Goal: Information Seeking & Learning: Learn about a topic

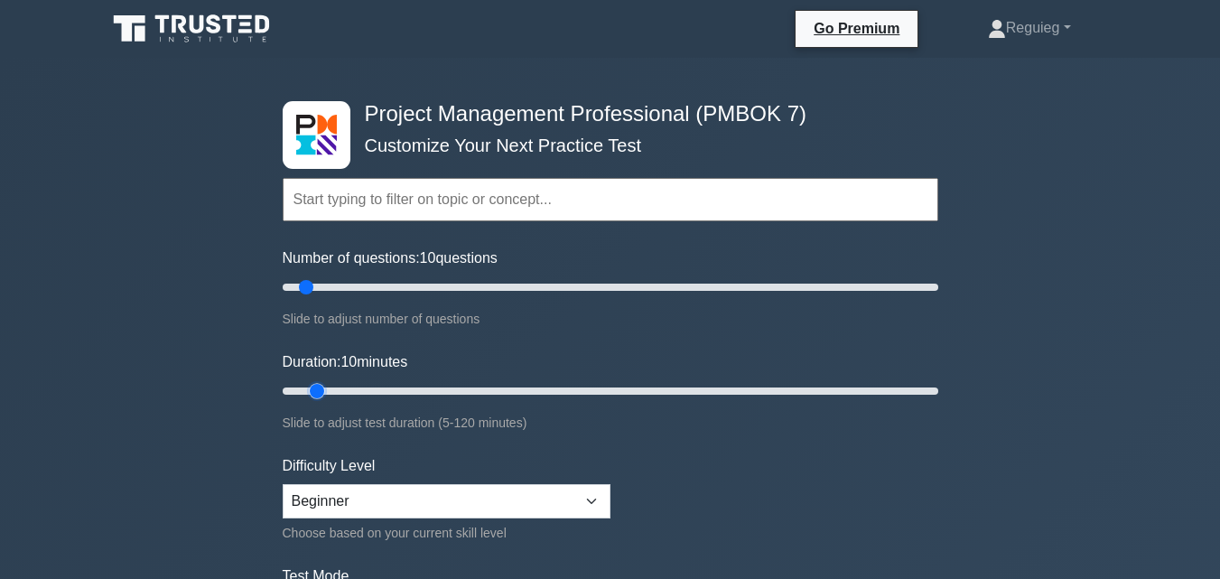
drag, startPoint x: 431, startPoint y: 392, endPoint x: 310, endPoint y: 400, distance: 121.3
type input "10"
click at [310, 400] on input "Duration: 10 minutes" at bounding box center [611, 391] width 656 height 22
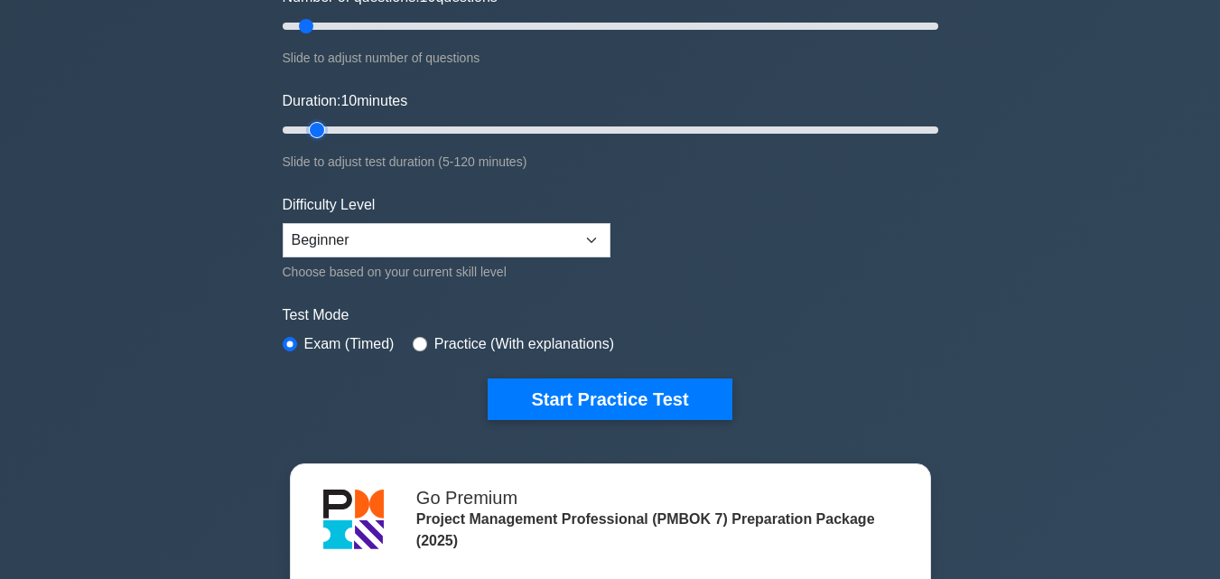
scroll to position [271, 0]
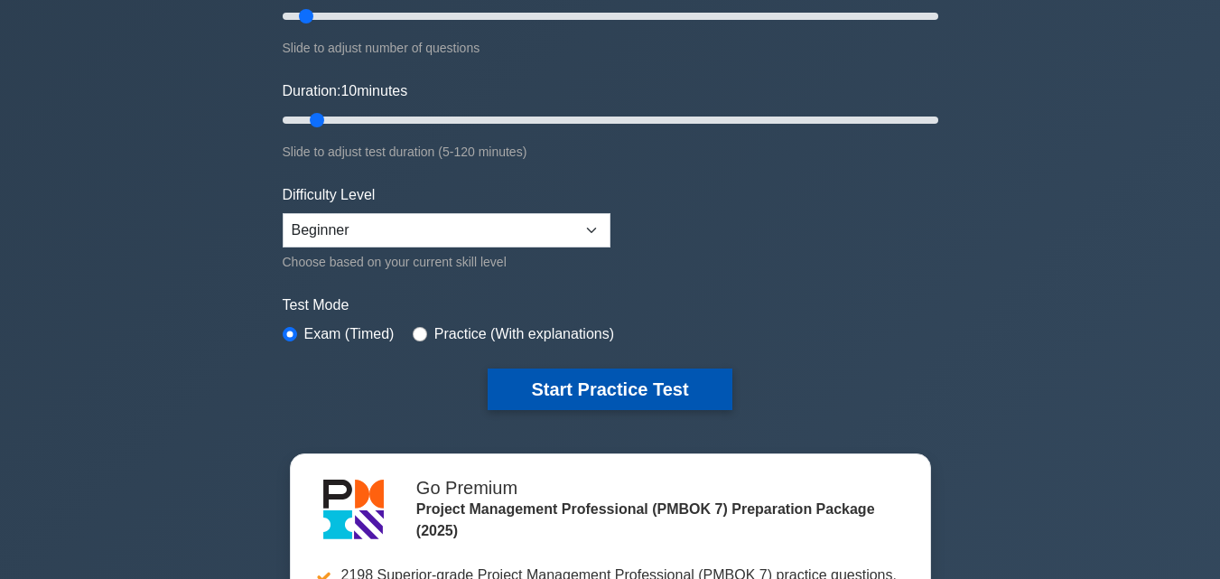
click at [526, 380] on button "Start Practice Test" at bounding box center [610, 389] width 244 height 42
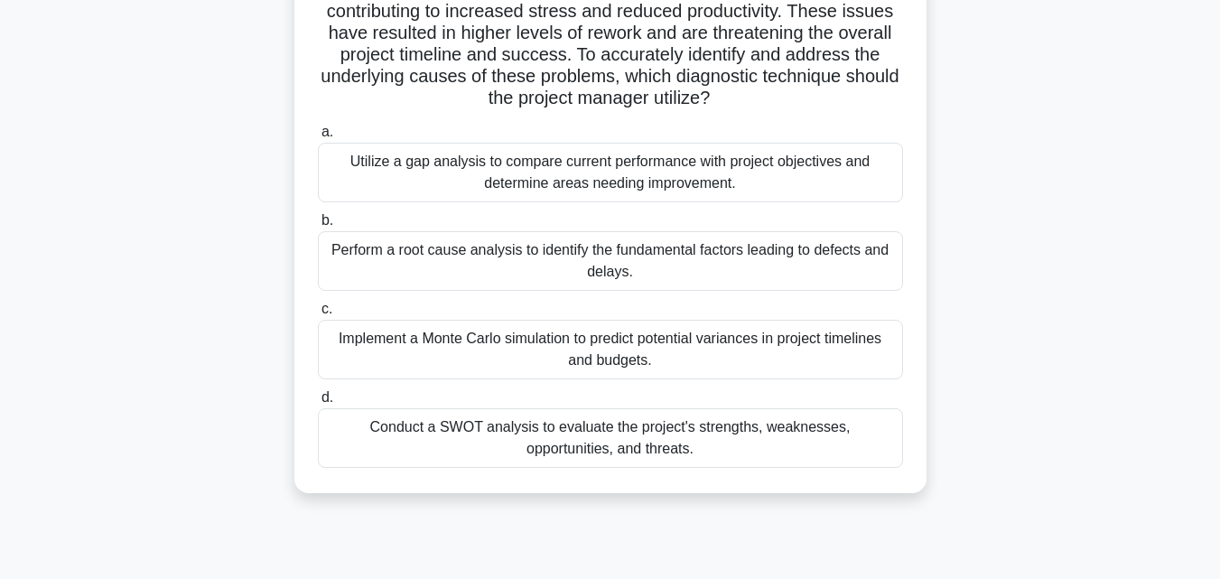
scroll to position [271, 0]
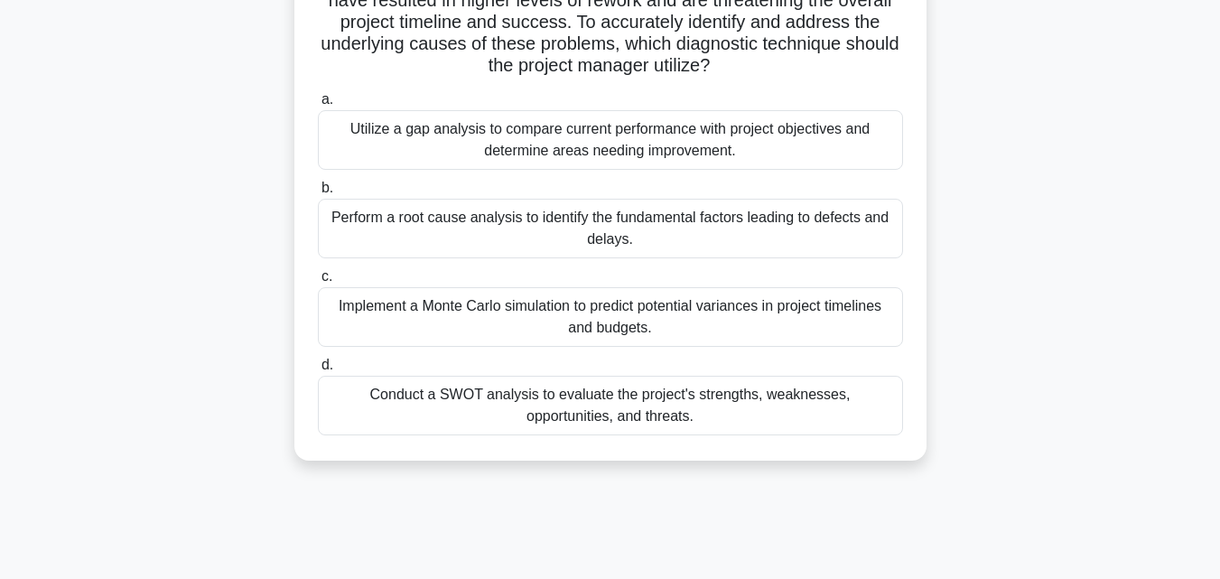
click at [411, 246] on div "Perform a root cause analysis to identify the fundamental factors leading to de…" at bounding box center [610, 229] width 585 height 60
click at [318, 194] on input "b. Perform a root cause analysis to identify the fundamental factors leading to…" at bounding box center [318, 188] width 0 height 12
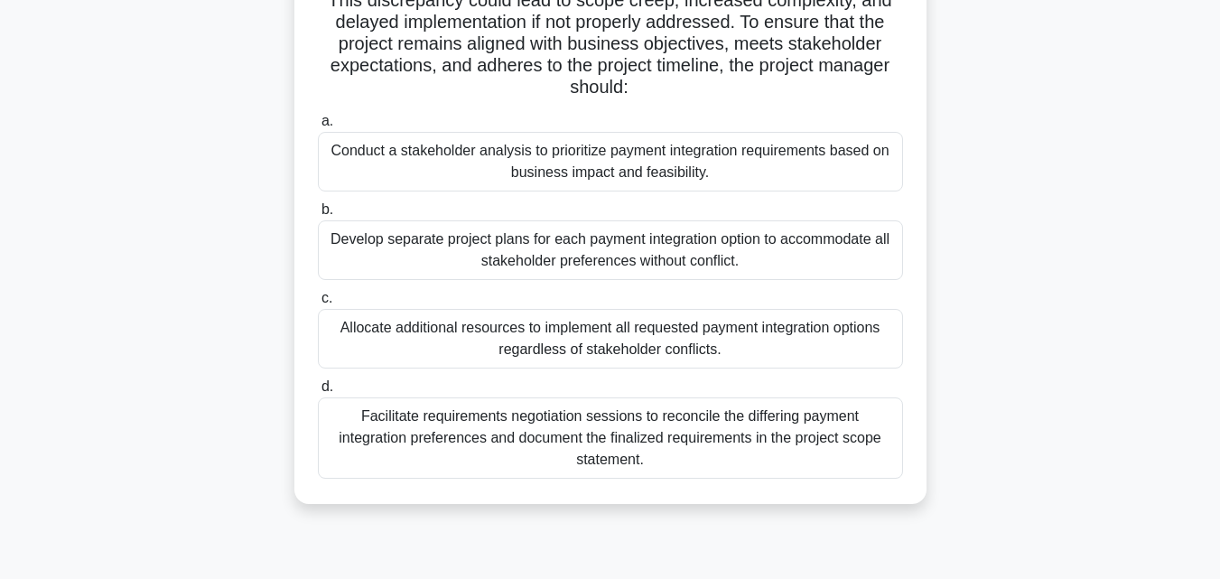
click at [547, 167] on div "Conduct a stakeholder analysis to prioritize payment integration requirements b…" at bounding box center [610, 162] width 585 height 60
click at [318, 127] on input "a. Conduct a stakeholder analysis to prioritize payment integration requirement…" at bounding box center [318, 122] width 0 height 12
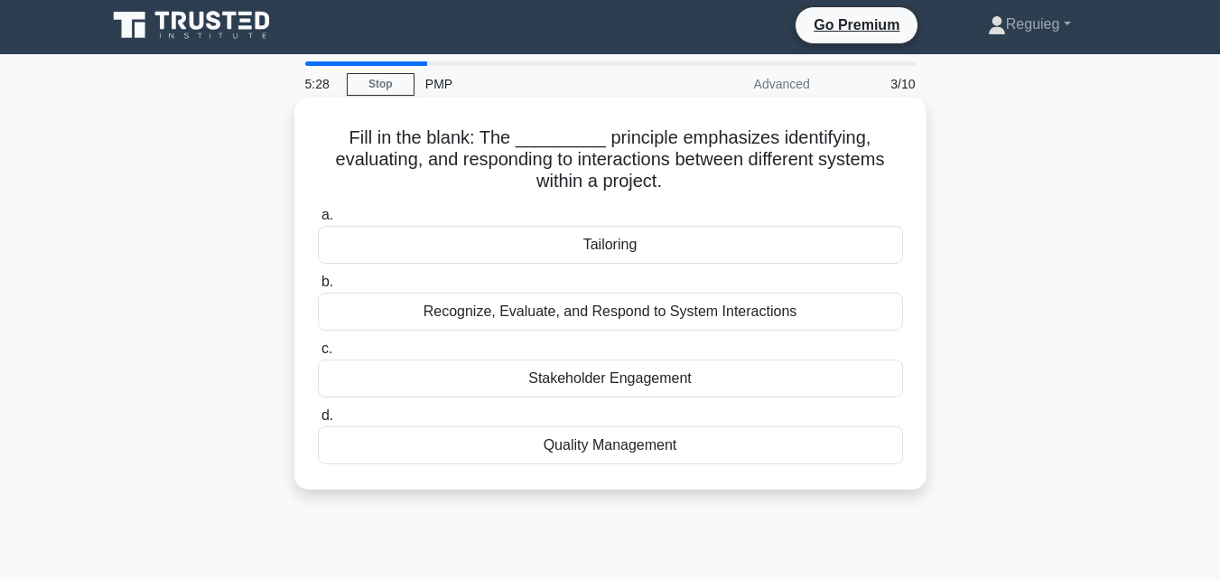
scroll to position [0, 0]
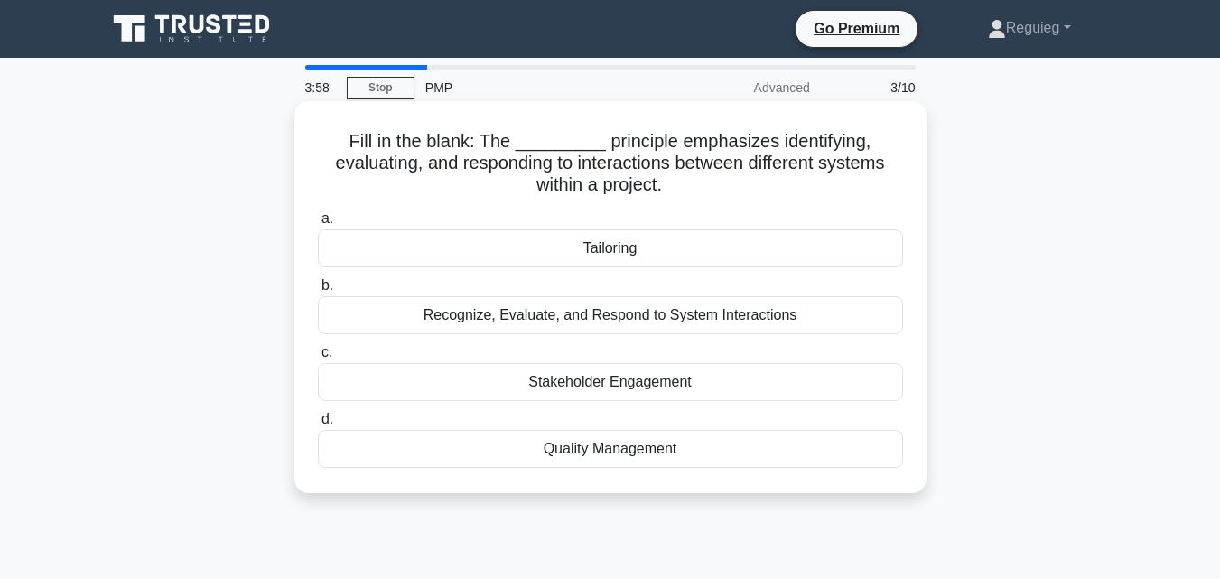
click at [570, 322] on div "Recognize, Evaluate, and Respond to System Interactions" at bounding box center [610, 315] width 585 height 38
click at [318, 292] on input "b. Recognize, Evaluate, and Respond to System Interactions" at bounding box center [318, 286] width 0 height 12
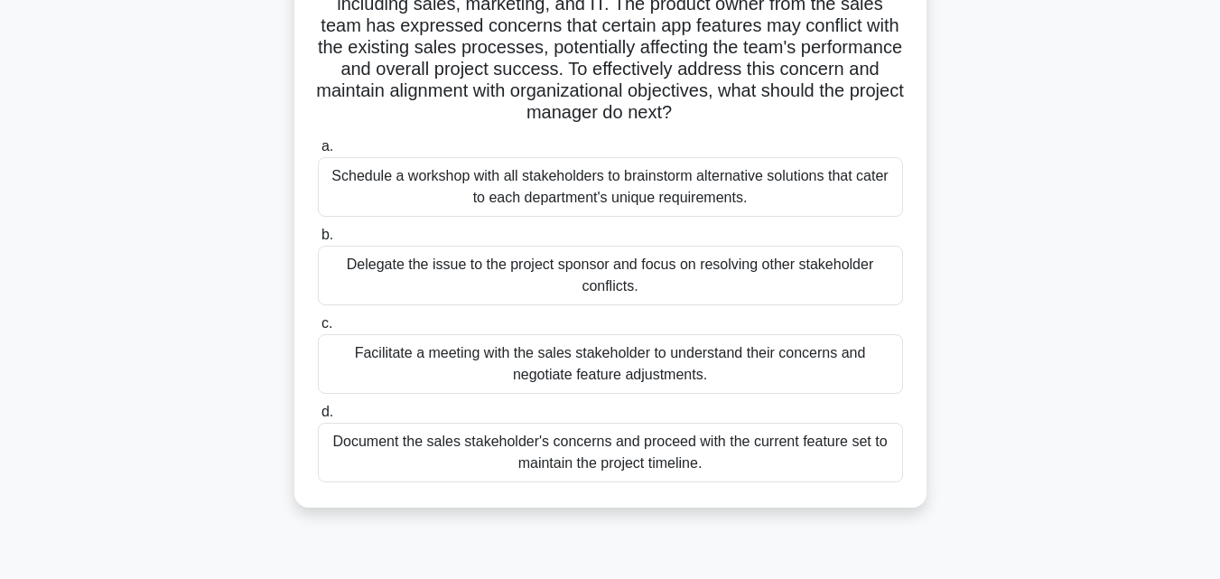
scroll to position [271, 0]
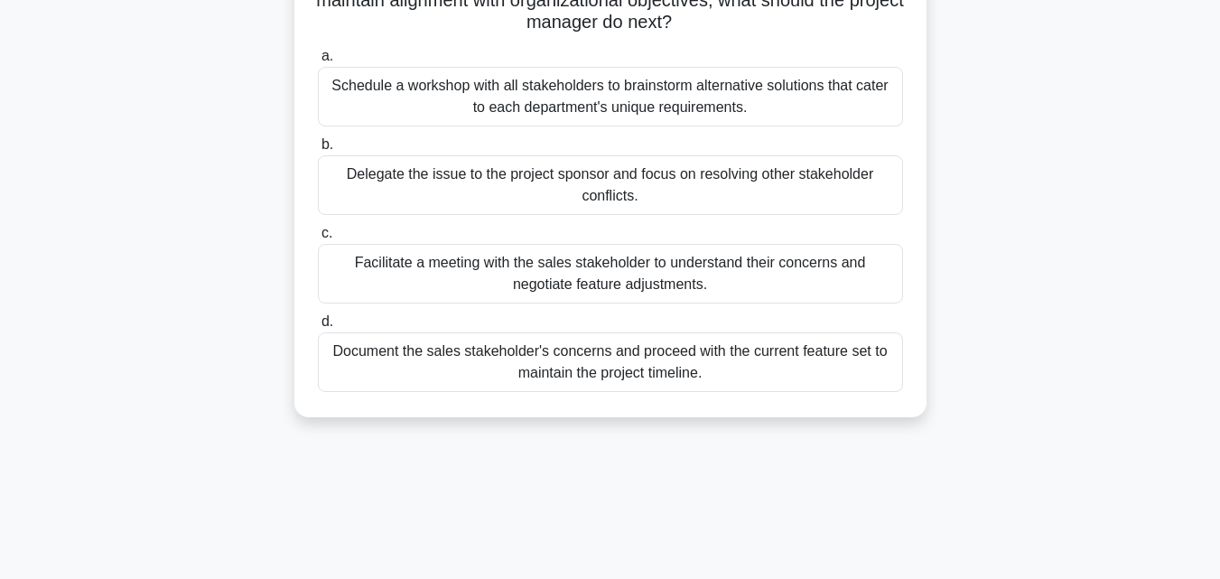
click at [371, 361] on div "Document the sales stakeholder's concerns and proceed with the current feature …" at bounding box center [610, 362] width 585 height 60
click at [318, 328] on input "d. Document the sales stakeholder's concerns and proceed with the current featu…" at bounding box center [318, 322] width 0 height 12
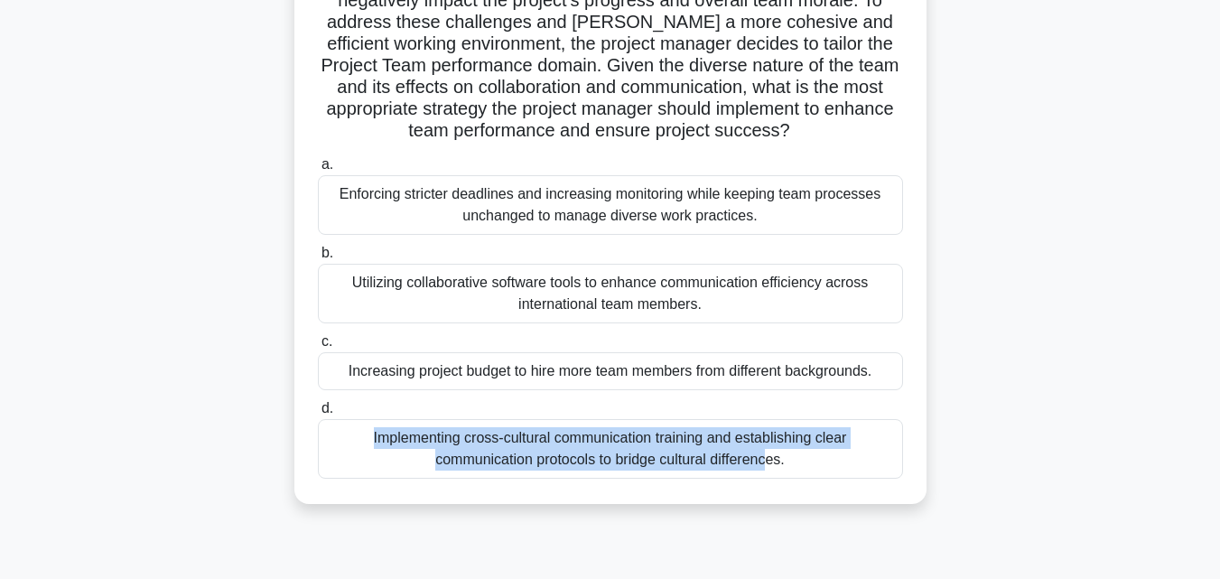
drag, startPoint x: 466, startPoint y: 419, endPoint x: 483, endPoint y: 358, distance: 63.8
click at [479, 421] on label "d. Implementing cross-cultural communication training and establishing clear co…" at bounding box center [610, 437] width 585 height 81
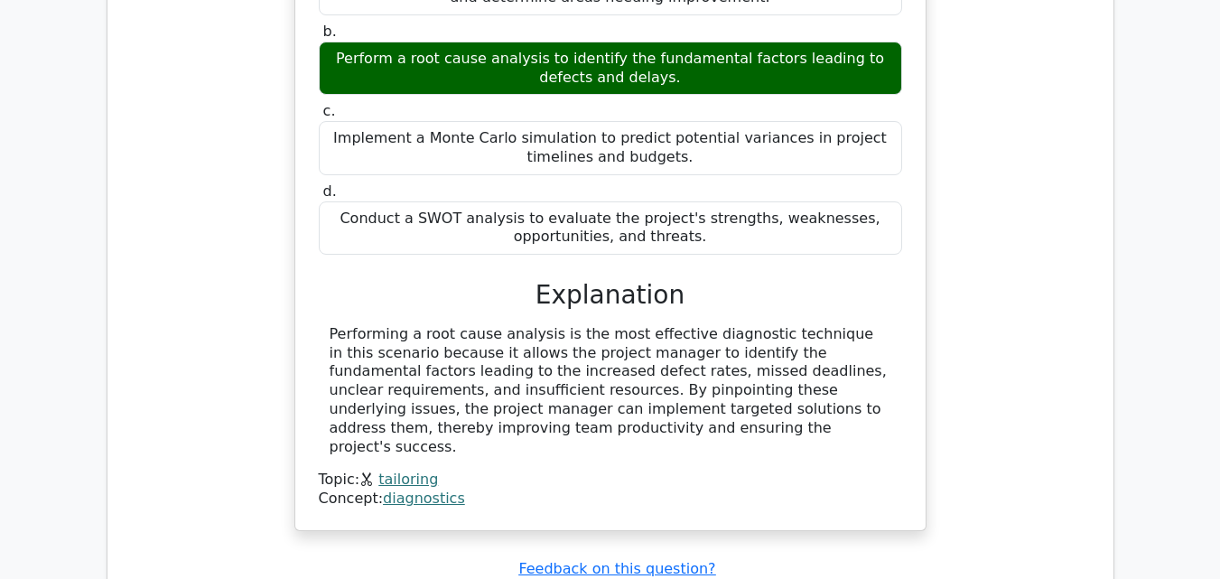
scroll to position [1987, 0]
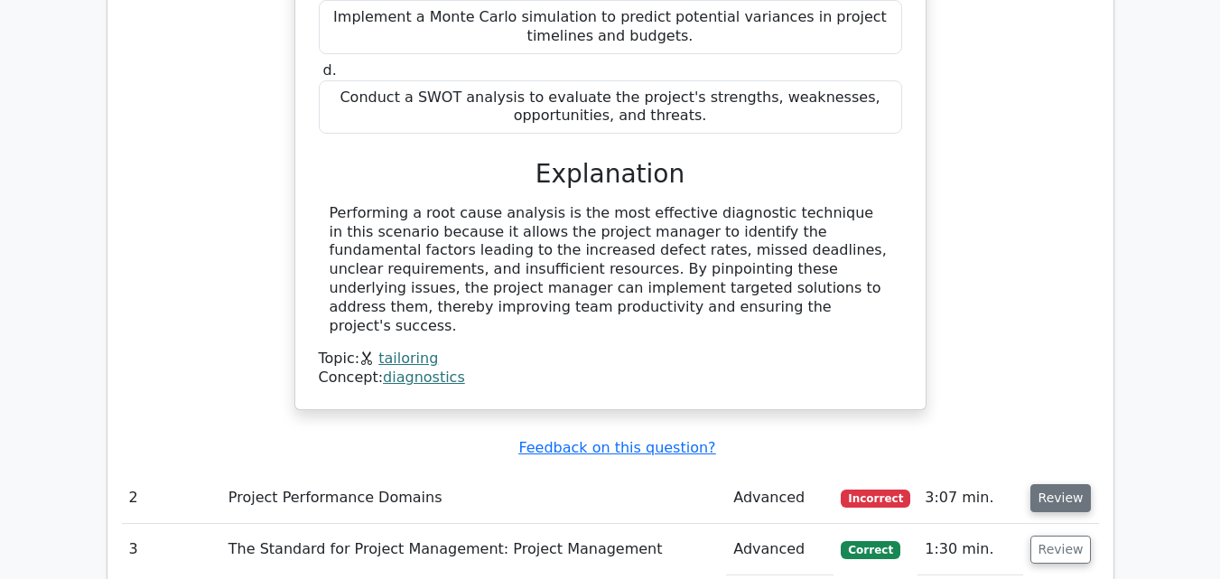
click at [1048, 484] on button "Review" at bounding box center [1060, 498] width 61 height 28
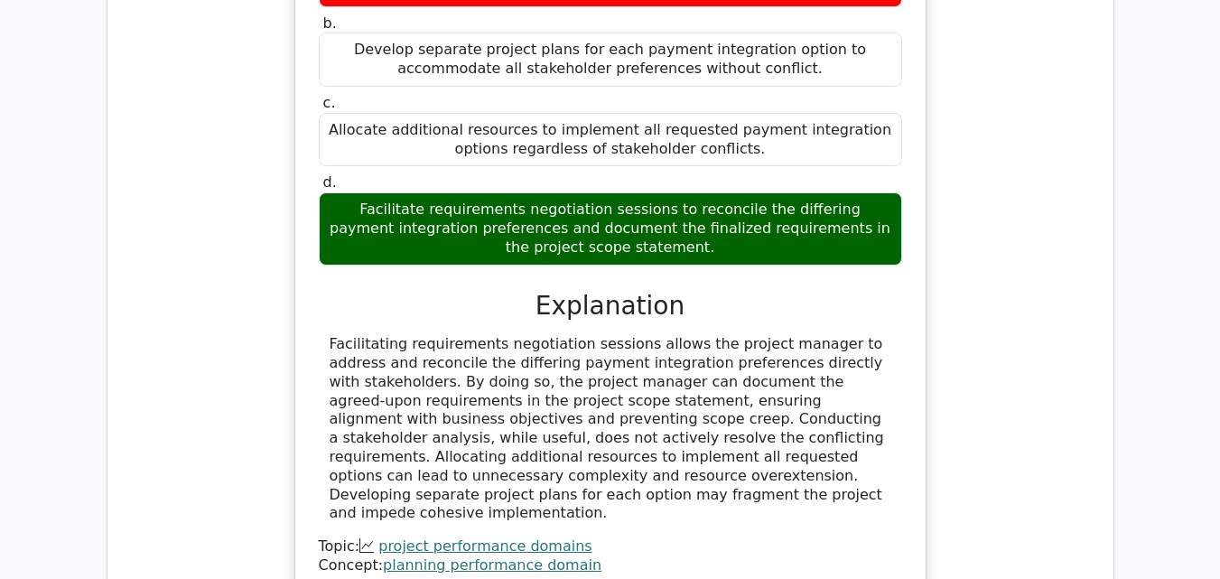
scroll to position [2890, 0]
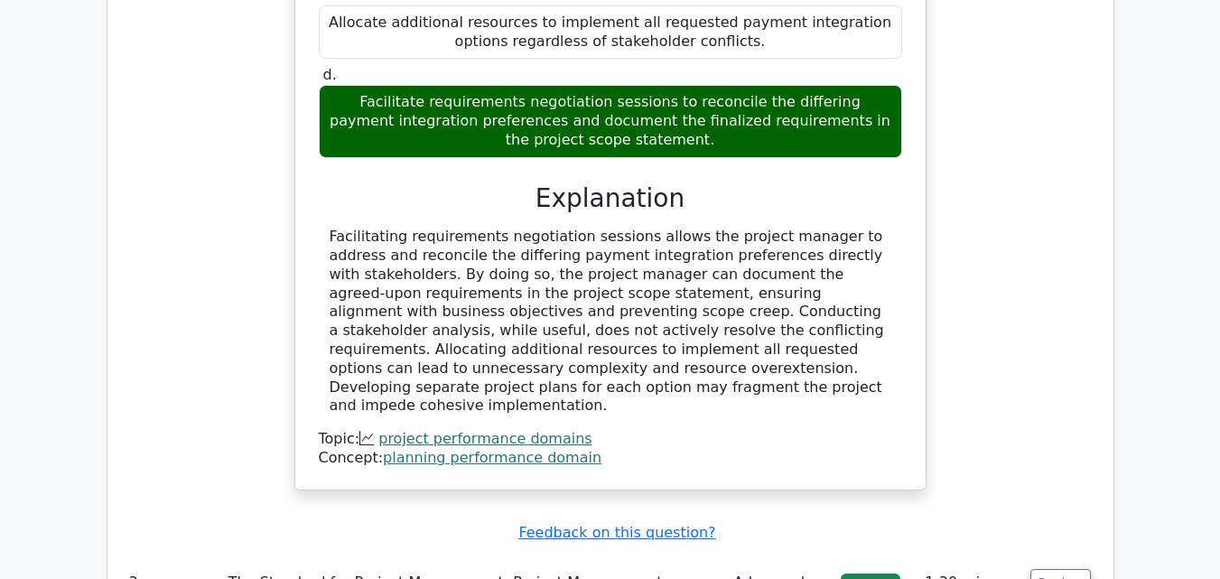
click at [567, 307] on div "A project manager is developing the project management plan for the implementat…" at bounding box center [610, 8] width 632 height 964
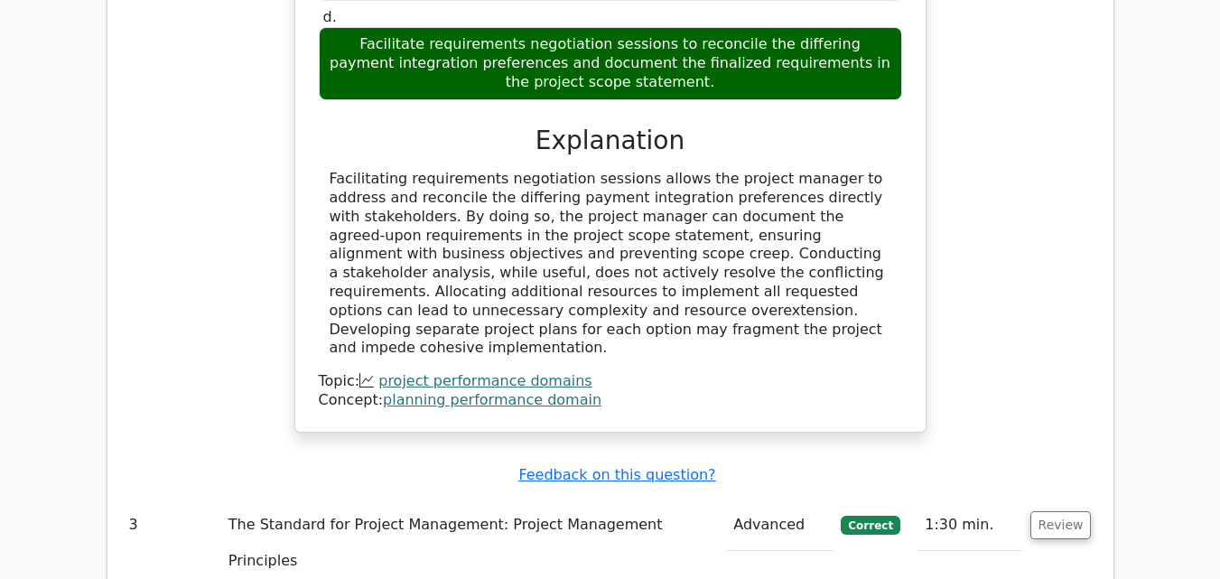
scroll to position [3070, 0]
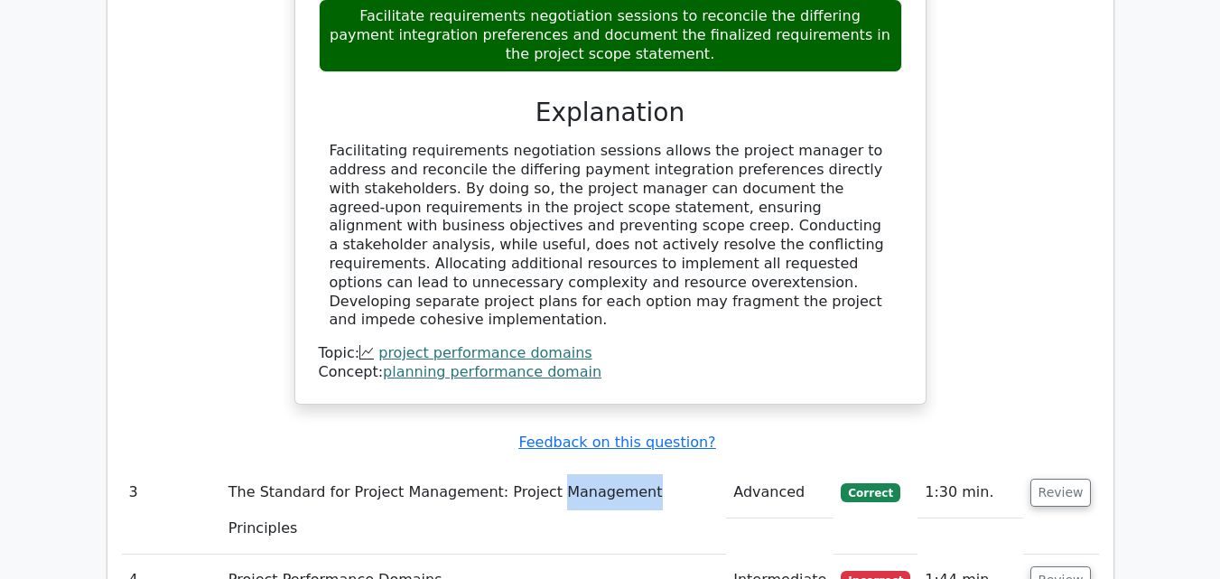
drag, startPoint x: 567, startPoint y: 307, endPoint x: 684, endPoint y: 355, distance: 125.9
click at [669, 554] on td "Project Performance Domains" at bounding box center [473, 579] width 505 height 51
drag, startPoint x: 929, startPoint y: 332, endPoint x: 937, endPoint y: 369, distance: 37.9
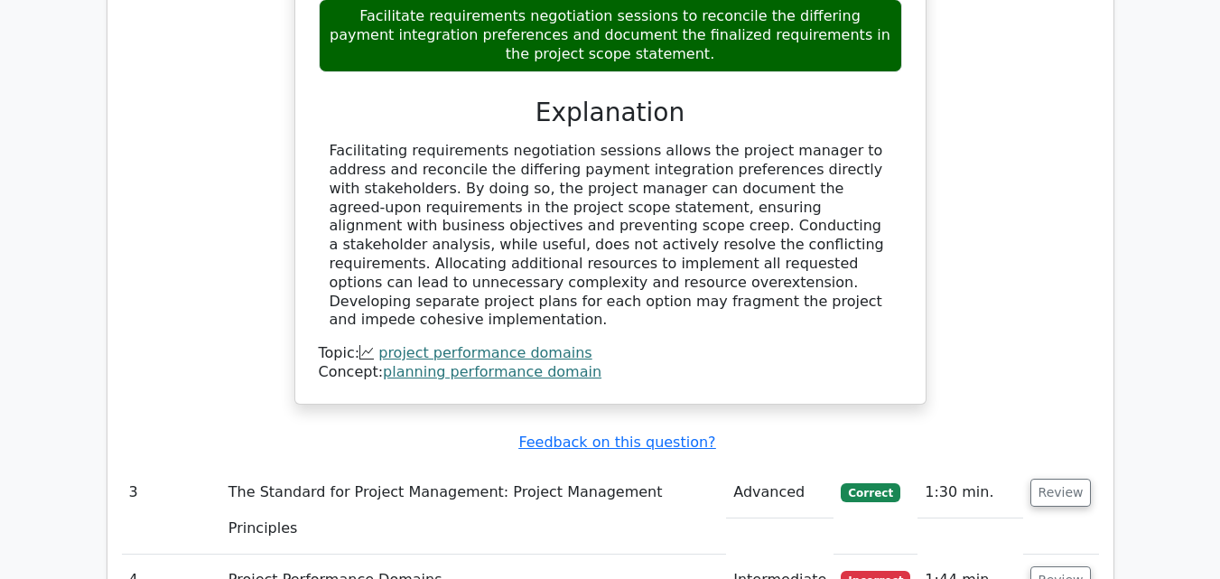
click at [944, 554] on td "1:44 min." at bounding box center [970, 579] width 105 height 51
drag, startPoint x: 937, startPoint y: 369, endPoint x: 924, endPoint y: 383, distance: 19.2
click at [927, 554] on td "1:44 min." at bounding box center [970, 579] width 105 height 51
click at [1044, 566] on button "Review" at bounding box center [1060, 580] width 61 height 28
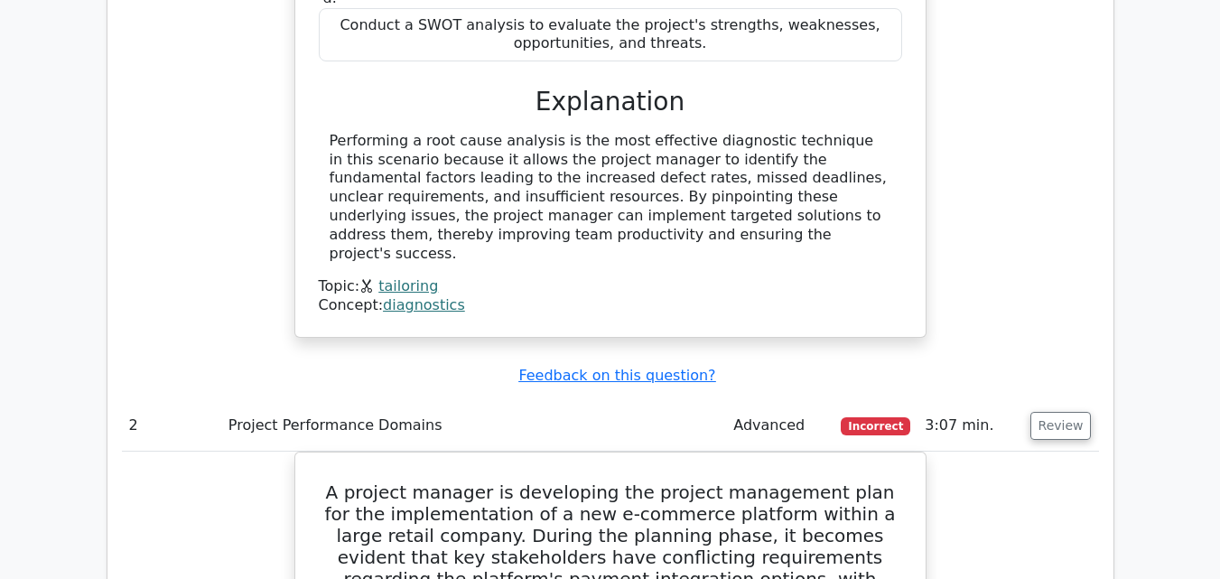
scroll to position [1806, 0]
